Goal: Information Seeking & Learning: Find specific fact

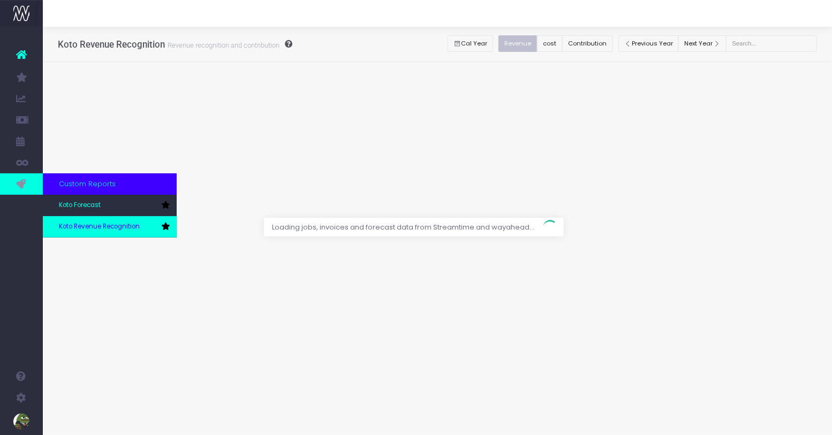
click at [73, 221] on link "Koto Revenue Recognition" at bounding box center [110, 226] width 134 height 21
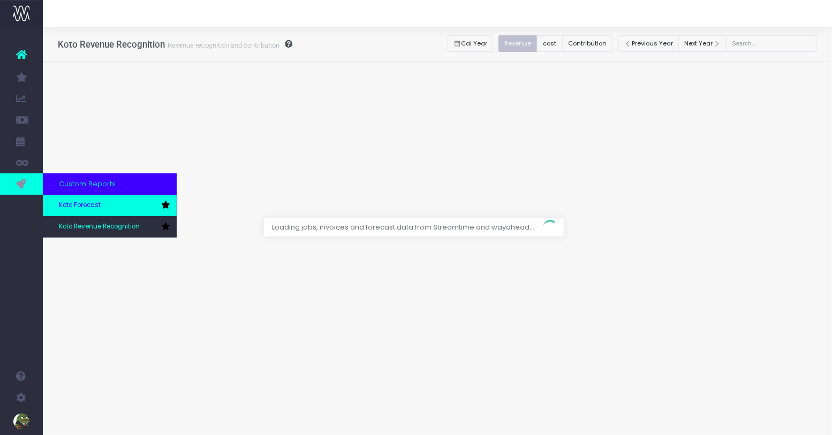
click at [76, 199] on link "Koto Forecast" at bounding box center [110, 205] width 134 height 21
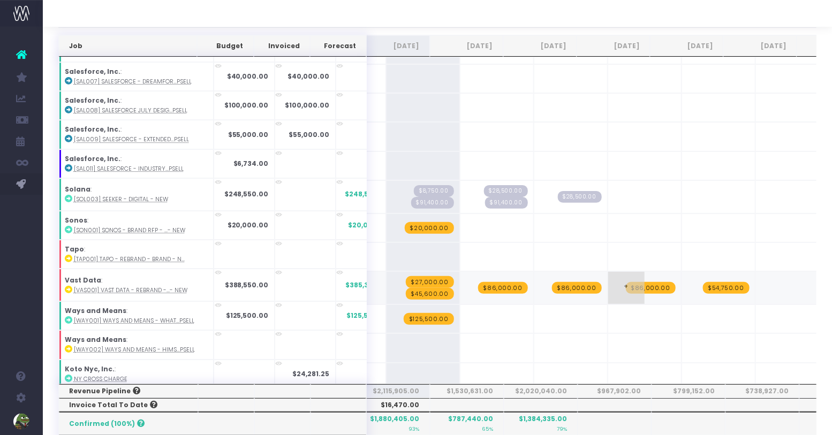
scroll to position [0, 166]
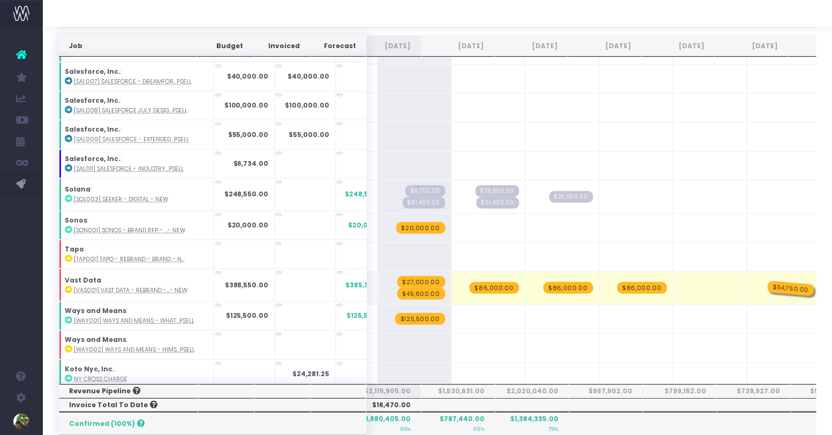
drag, startPoint x: 680, startPoint y: 251, endPoint x: 723, endPoint y: 251, distance: 42.8
drag, startPoint x: 606, startPoint y: 253, endPoint x: 672, endPoint y: 253, distance: 65.8
drag, startPoint x: 546, startPoint y: 254, endPoint x: 579, endPoint y: 254, distance: 32.7
drag, startPoint x: 477, startPoint y: 253, endPoint x: 591, endPoint y: 253, distance: 114.0
drag, startPoint x: 398, startPoint y: 260, endPoint x: 449, endPoint y: 260, distance: 50.3
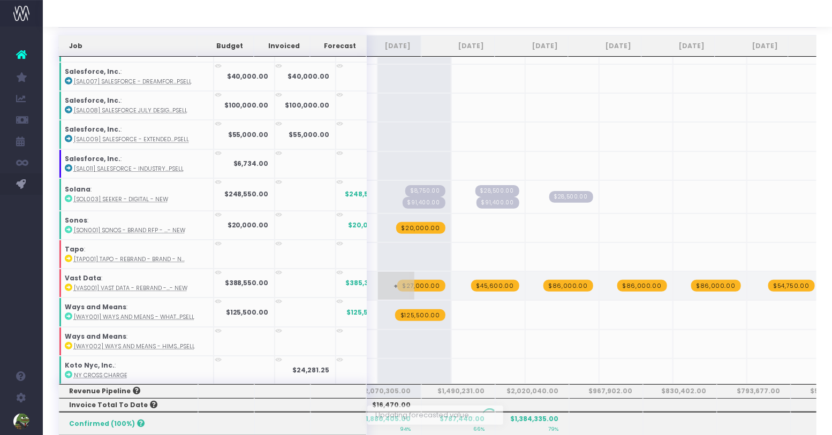
scroll to position [1532, 166]
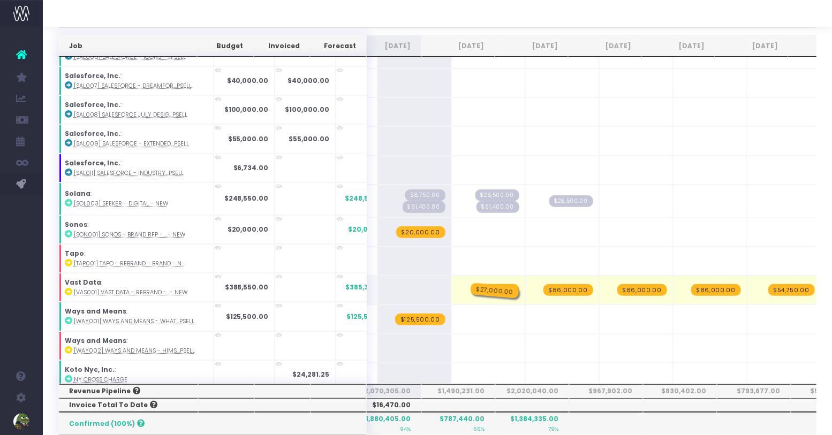
drag, startPoint x: 389, startPoint y: 254, endPoint x: 431, endPoint y: 254, distance: 42.3
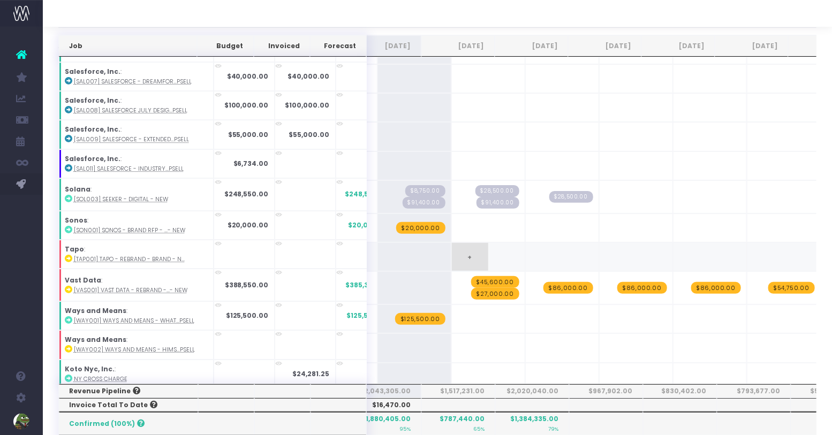
scroll to position [0, 0]
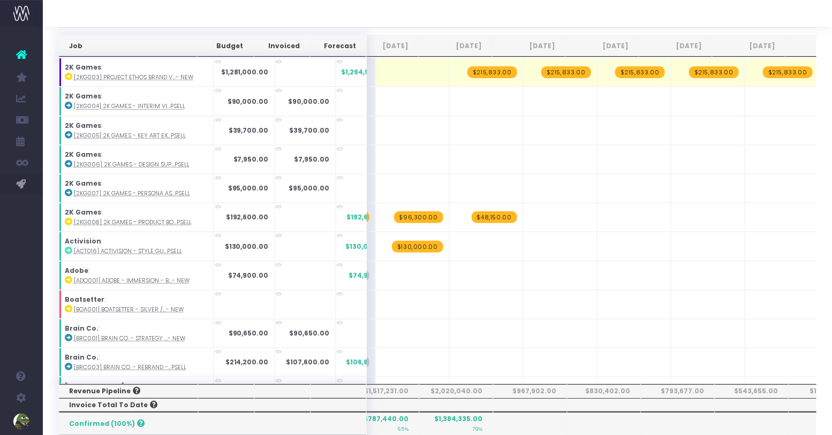
drag, startPoint x: 391, startPoint y: 69, endPoint x: 805, endPoint y: 66, distance: 414.3
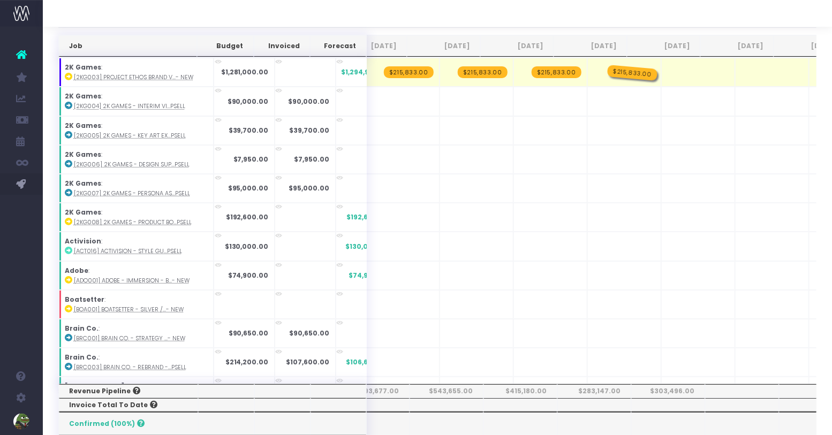
drag, startPoint x: 390, startPoint y: 69, endPoint x: 610, endPoint y: 79, distance: 220.2
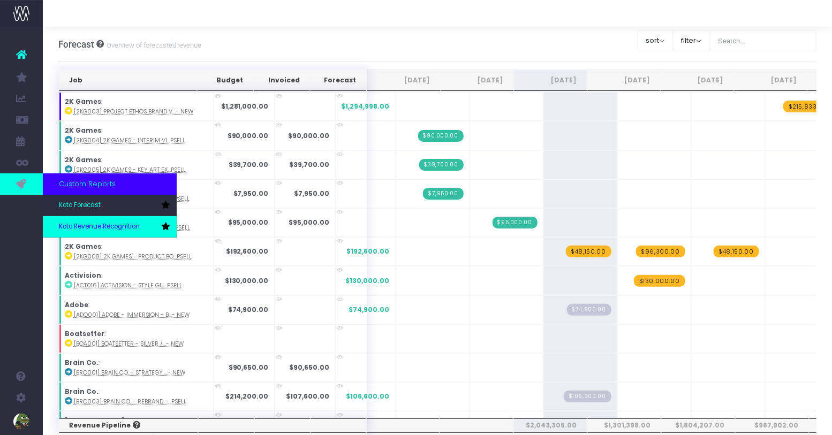
click at [85, 224] on span "Koto Revenue Recognition" at bounding box center [99, 227] width 81 height 10
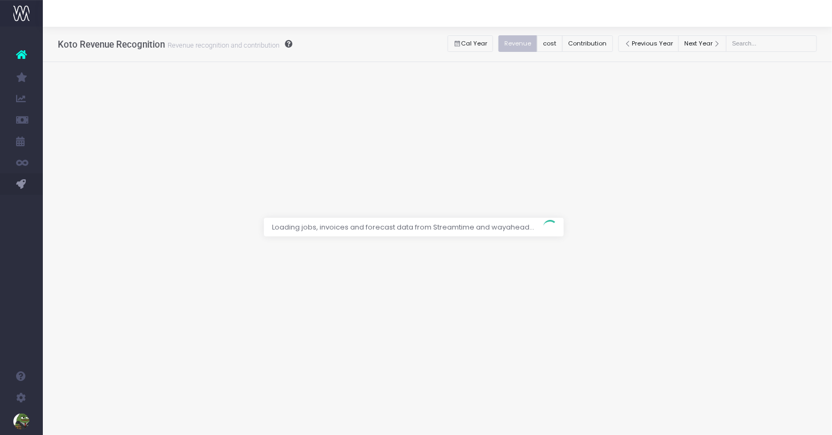
click at [596, 35] on div at bounding box center [416, 217] width 832 height 435
click at [596, 45] on div at bounding box center [416, 217] width 832 height 435
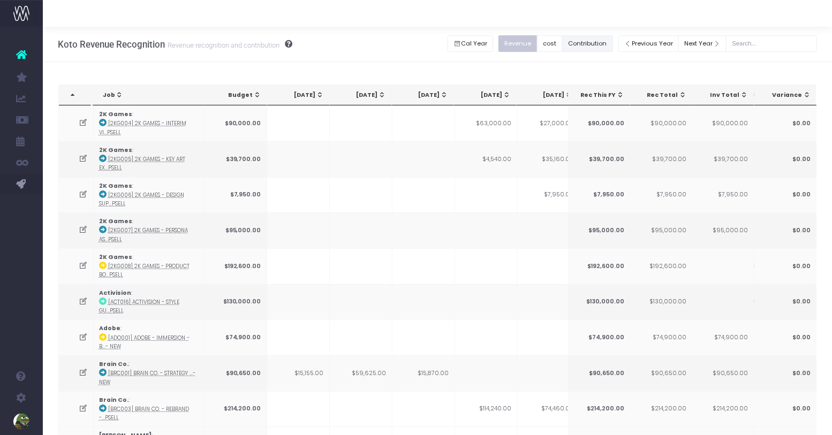
click at [594, 44] on button "Contribution" at bounding box center [587, 43] width 51 height 17
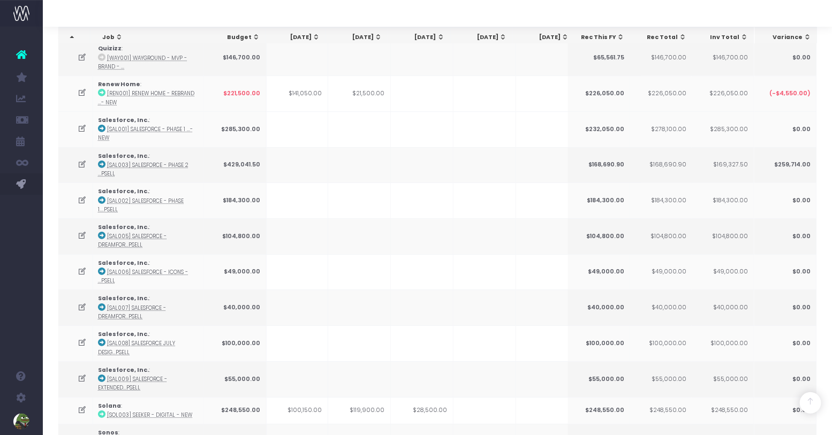
scroll to position [1721, 0]
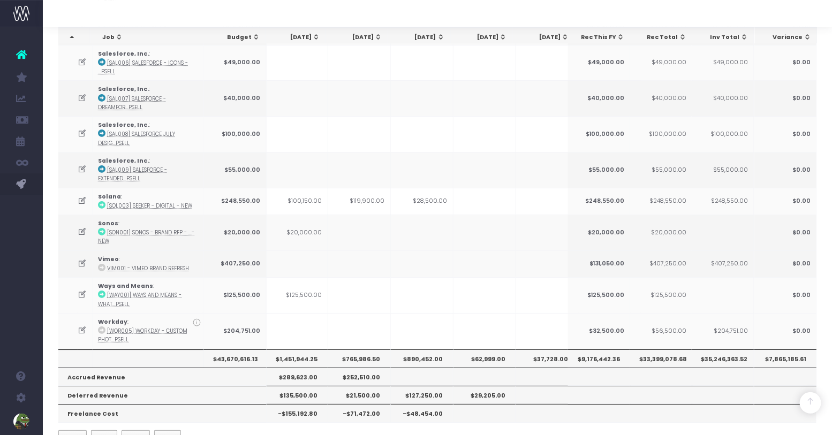
click at [291, 350] on th "$1,451,944.25" at bounding box center [296, 359] width 63 height 18
copy th "1,451,944.25"
click at [364, 350] on th "$765,986.50" at bounding box center [359, 359] width 63 height 18
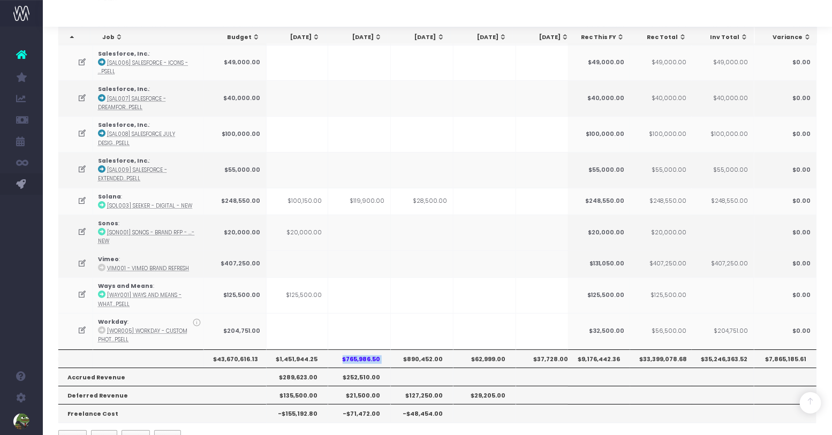
click at [364, 350] on th "$765,986.50" at bounding box center [359, 359] width 63 height 18
copy th "$765,986.50"
click at [421, 350] on th "$890,452.00" at bounding box center [422, 359] width 63 height 18
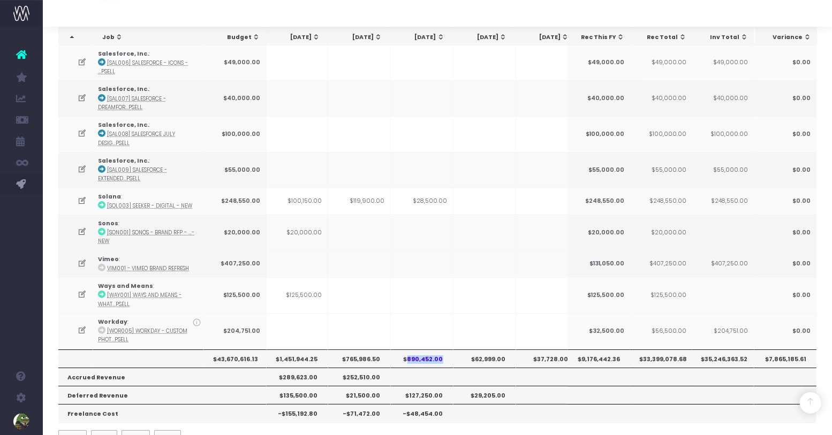
copy th "890,452.00"
